Goal: Task Accomplishment & Management: Manage account settings

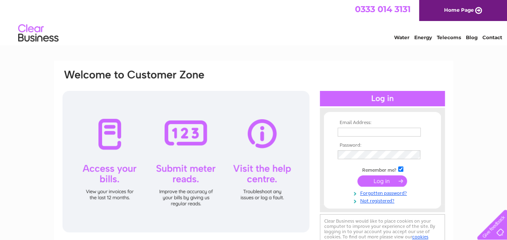
type input "wellmeadowbc@gmail.com"
click at [377, 182] on input "submit" at bounding box center [383, 180] width 50 height 11
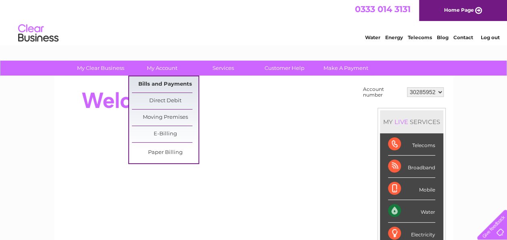
click at [167, 80] on link "Bills and Payments" at bounding box center [165, 84] width 67 height 16
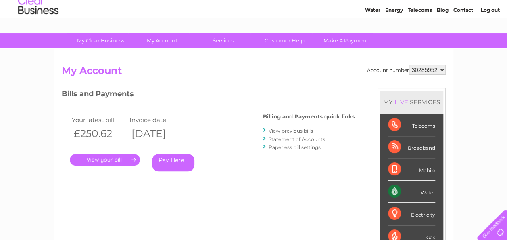
scroll to position [40, 0]
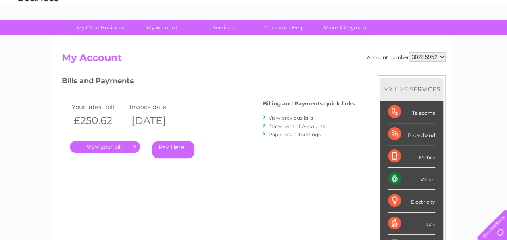
click at [113, 143] on link "." at bounding box center [105, 147] width 70 height 12
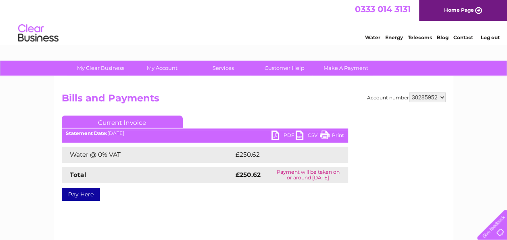
click at [288, 133] on link "PDF" at bounding box center [284, 136] width 24 height 12
